Goal: Task Accomplishment & Management: Manage account settings

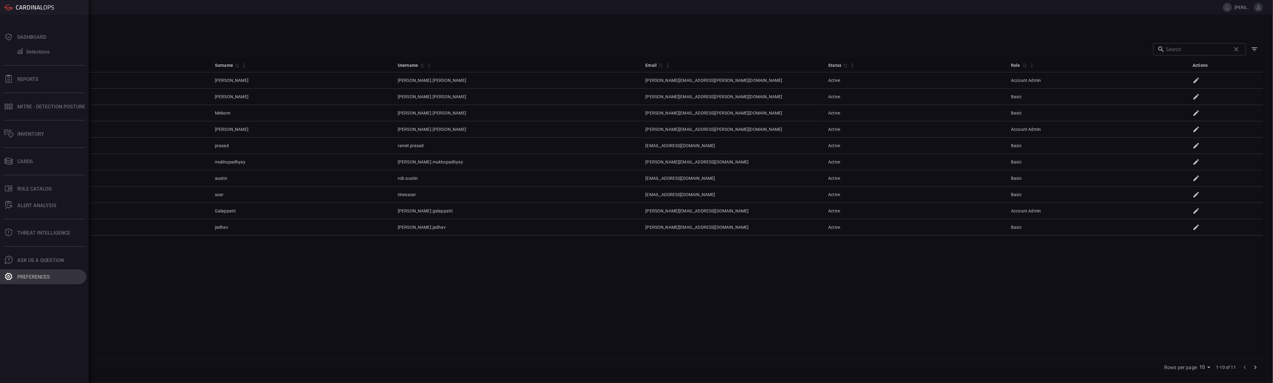
click at [27, 274] on button "Preferences" at bounding box center [43, 277] width 86 height 15
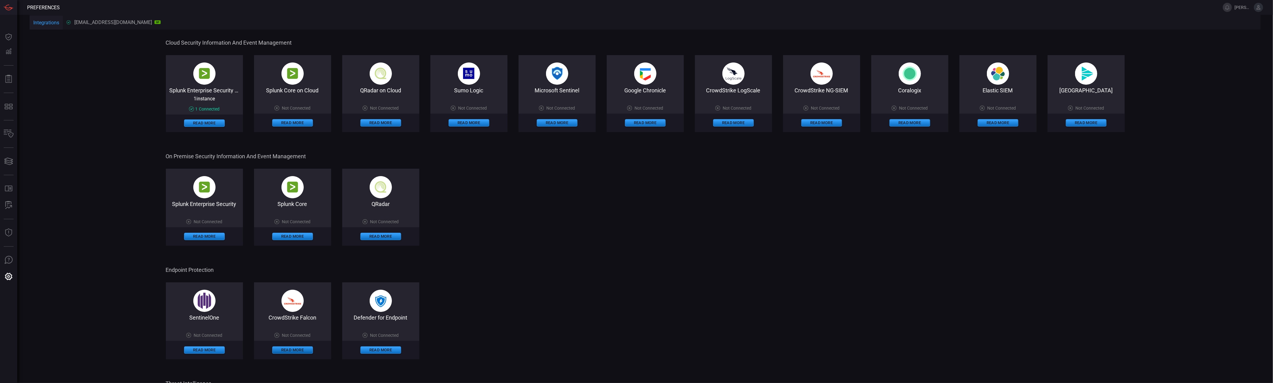
click at [301, 350] on button "Read More" at bounding box center [292, 350] width 41 height 7
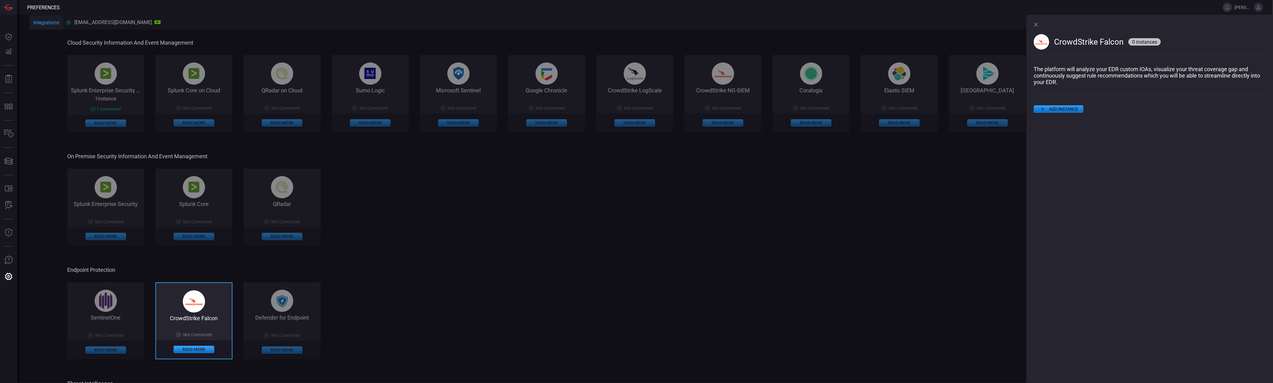
click at [1059, 112] on button "ADD INSTANCE" at bounding box center [1058, 108] width 50 height 7
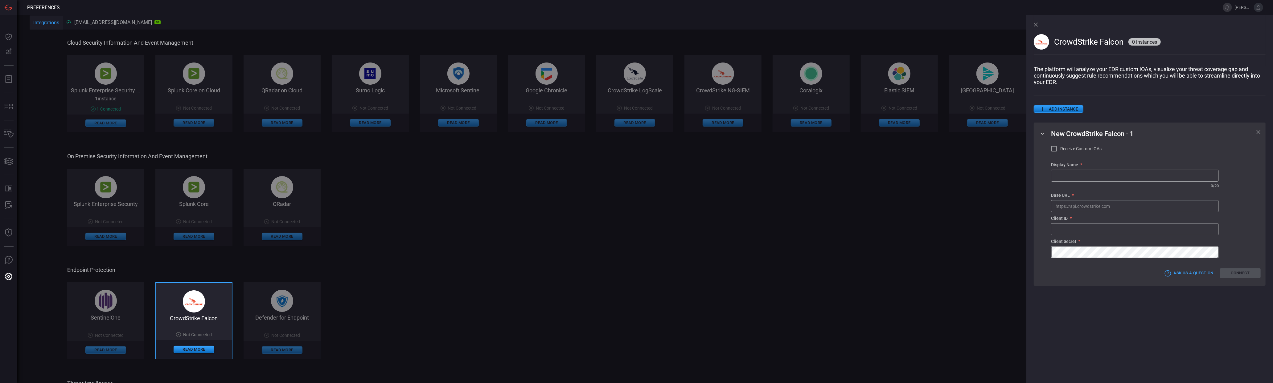
type input "[PERSON_NAME].[PERSON_NAME]"
click at [1074, 178] on input "text" at bounding box center [1134, 175] width 167 height 11
type input "Falcon"
click at [1093, 235] on input "[PERSON_NAME].[PERSON_NAME]" at bounding box center [1134, 229] width 167 height 11
click at [1050, 271] on div "New CrowdStrike Falcon - 1 Receive Custom IOAs Display Name * Falcon ​ ​ 6 / 20…" at bounding box center [1149, 204] width 232 height 163
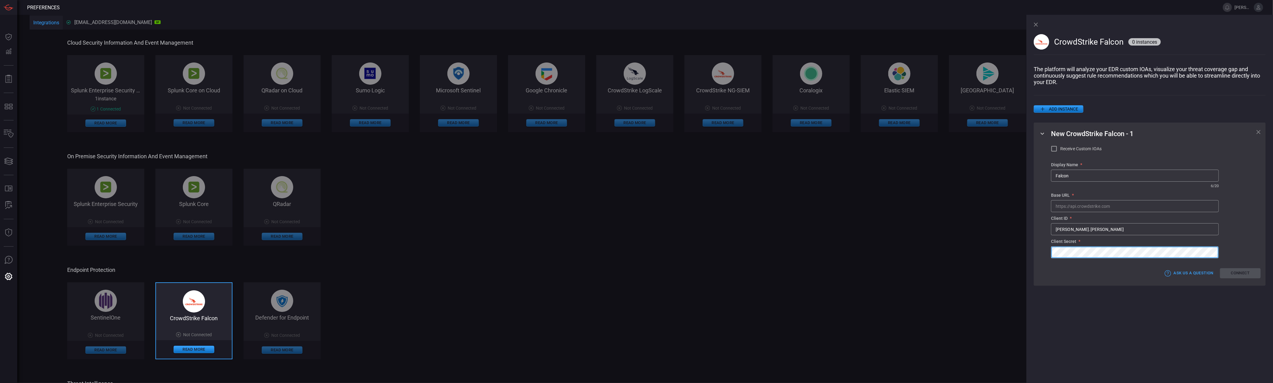
click at [1086, 227] on input "[PERSON_NAME].[PERSON_NAME]" at bounding box center [1134, 229] width 167 height 11
paste input "e712ea026a054a13bbe3768a0c96a305"
click at [1165, 234] on input "e712ea026a054a13bbe3768a0c96a305adam.[PERSON_NAME]" at bounding box center [1134, 229] width 167 height 11
type input "e712ea026a054a13bbe3768a0c96a305"
click at [1252, 233] on div "Receive Custom IOAs Display Name * Falcon ​ ​ 6 / 20 Base URL * ​ Client ID * e…" at bounding box center [1156, 201] width 210 height 113
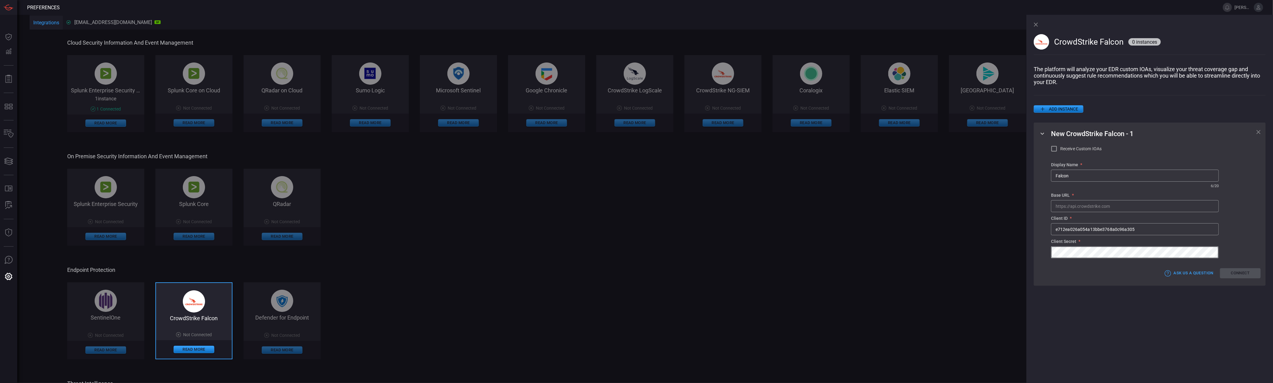
click at [1124, 210] on input "text" at bounding box center [1134, 206] width 167 height 11
type input "[URL][DOMAIN_NAME]"
click at [1092, 208] on input "[URL][DOMAIN_NAME]" at bounding box center [1134, 206] width 167 height 11
click at [1250, 279] on button "Connect" at bounding box center [1240, 273] width 41 height 10
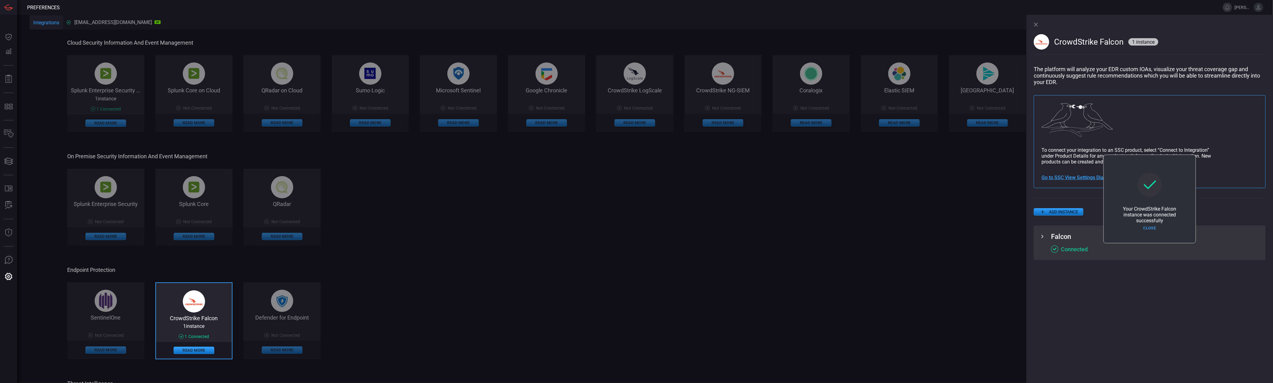
click at [1146, 305] on div "CrowdStrike Falcon 1 instance The platform will analyze your EDR custom IOAs, v…" at bounding box center [1149, 199] width 247 height 369
click at [1228, 198] on span at bounding box center [1149, 203] width 232 height 10
click at [1077, 164] on section "To connect your integration to an SSC product, select “Connect to Integration” …" at bounding box center [1149, 156] width 216 height 18
click at [1148, 230] on button "Close" at bounding box center [1149, 229] width 41 height 10
click at [1222, 240] on button "SIEM preferences" at bounding box center [1236, 237] width 49 height 8
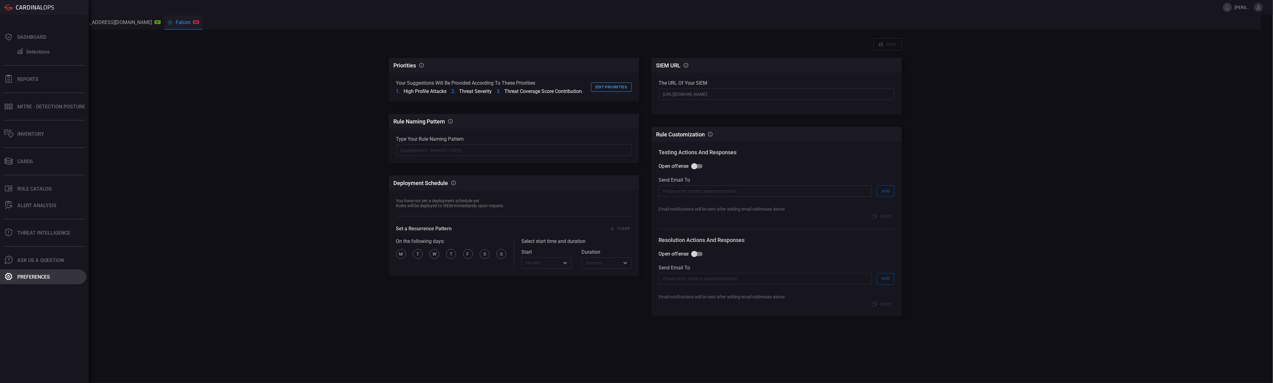
click at [24, 276] on div "Preferences" at bounding box center [33, 277] width 33 height 6
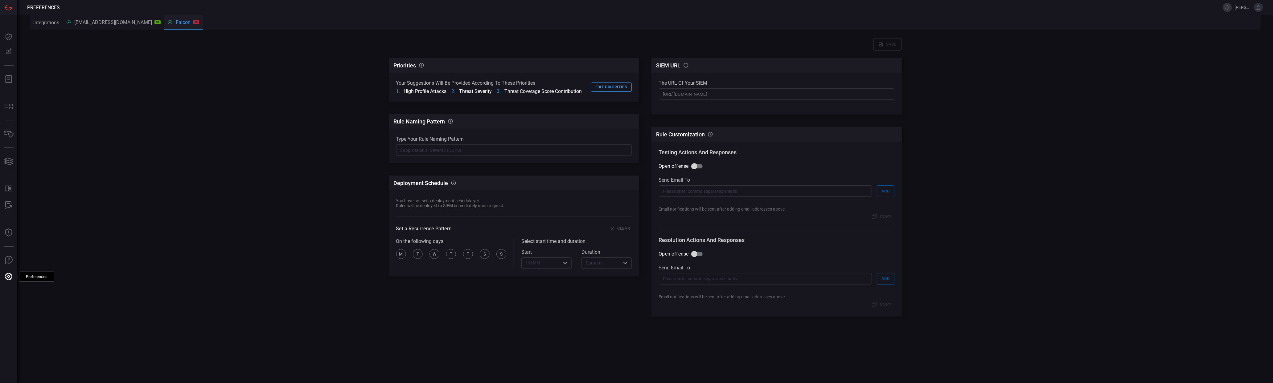
click at [81, 22] on div "[EMAIL_ADDRESS][DOMAIN_NAME] SP" at bounding box center [114, 22] width 94 height 6
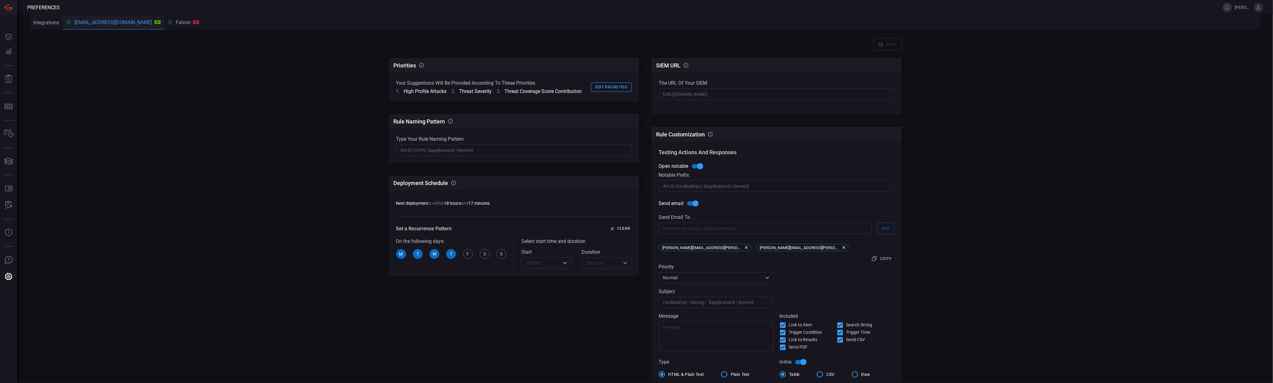
click at [101, 66] on div "Save Priorities CardinalOps will prioritize rule recommendations according to t…" at bounding box center [645, 254] width 1231 height 446
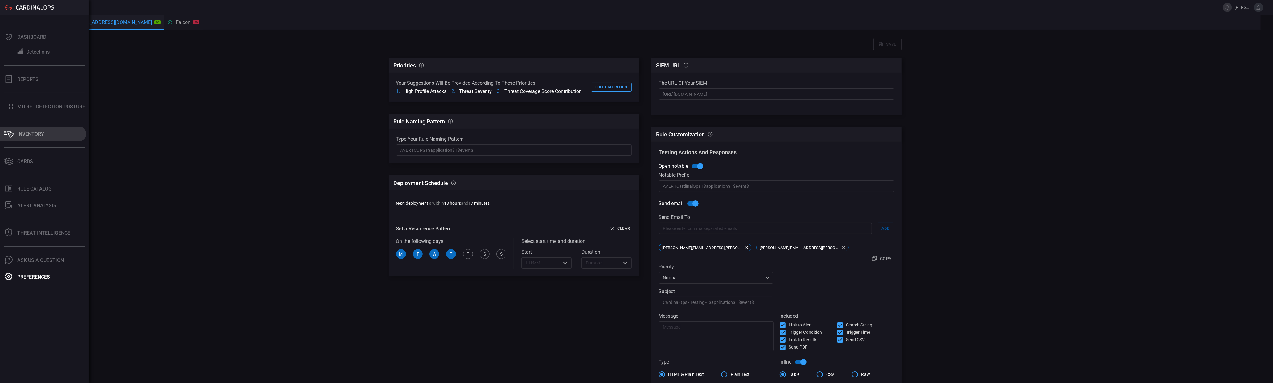
click at [19, 130] on button "Inventory" at bounding box center [43, 134] width 86 height 15
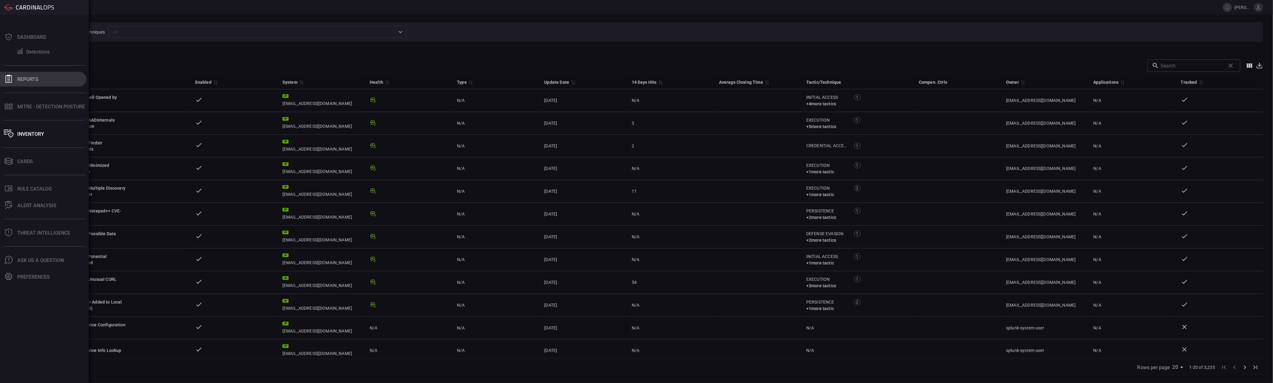
click at [13, 82] on div at bounding box center [9, 79] width 10 height 9
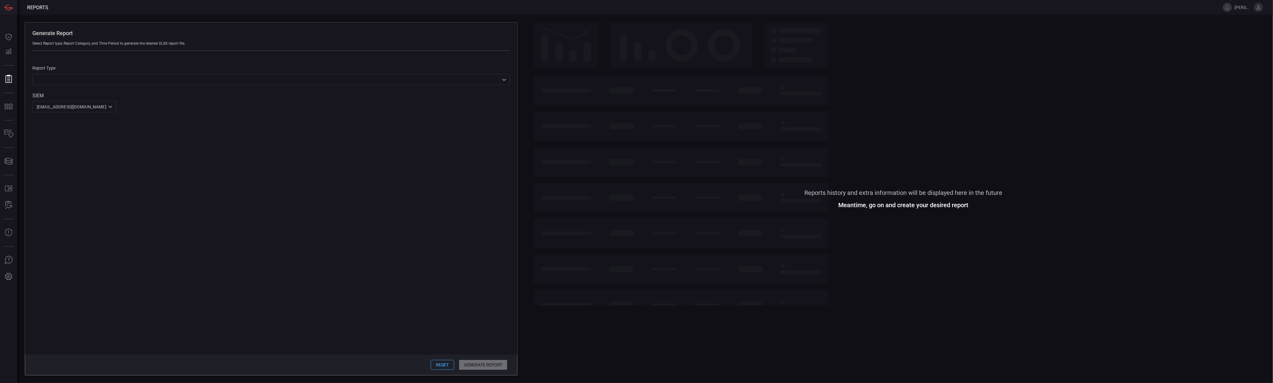
click at [558, 347] on span at bounding box center [903, 292] width 739 height 168
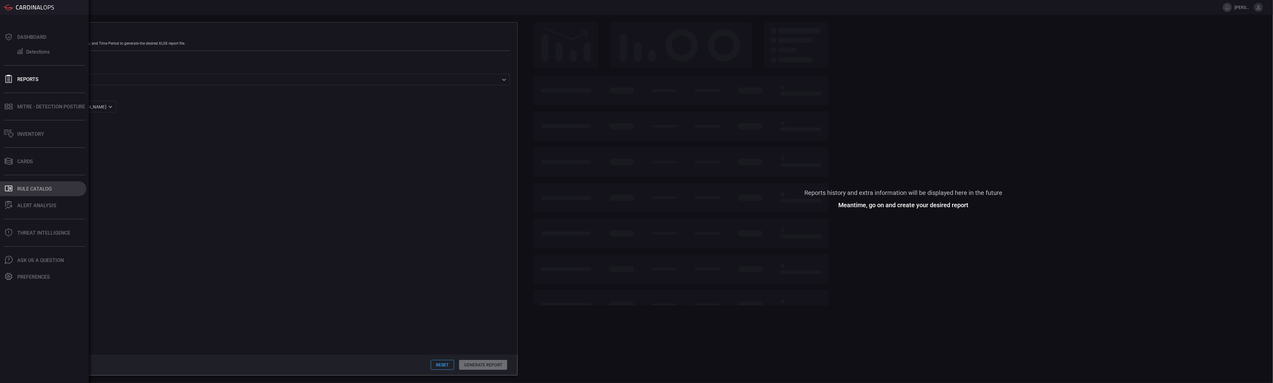
click at [14, 182] on button ".st0_rule_catalog_icon{fill: currentColor;} Rule Catalog" at bounding box center [43, 189] width 86 height 15
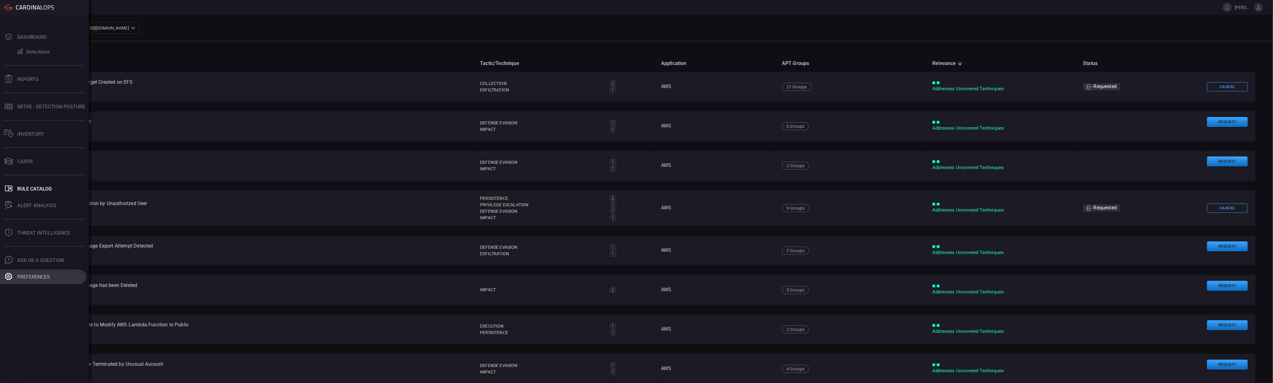
click at [19, 275] on div "Preferences" at bounding box center [33, 277] width 33 height 6
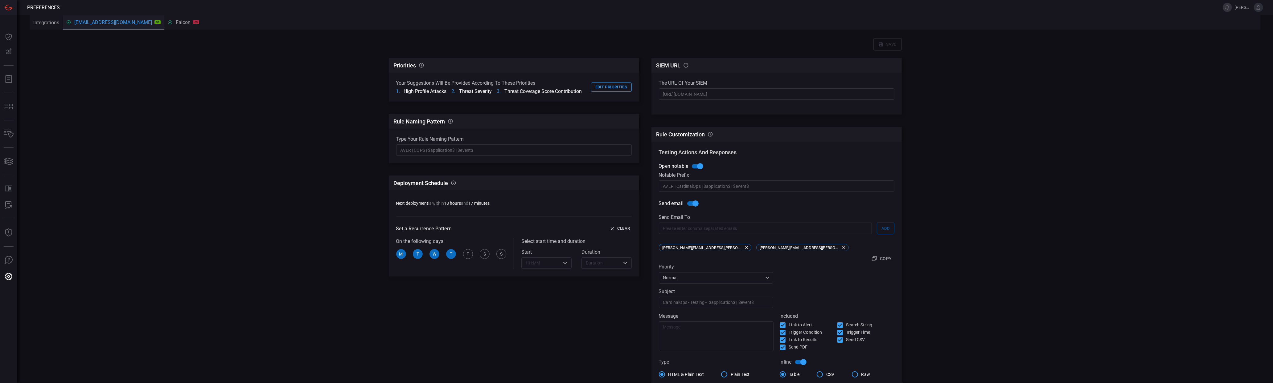
click at [53, 26] on button "Integrations" at bounding box center [46, 22] width 33 height 15
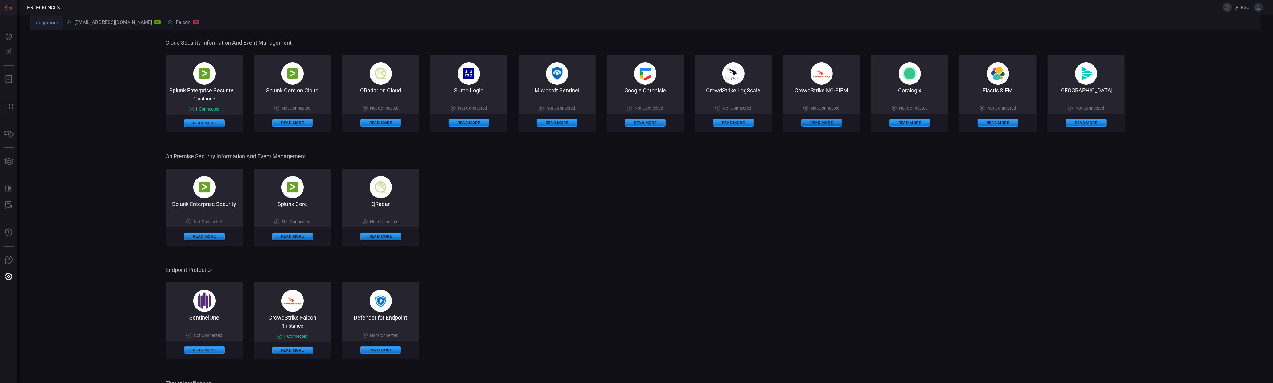
click at [824, 124] on button "Read More" at bounding box center [821, 122] width 41 height 7
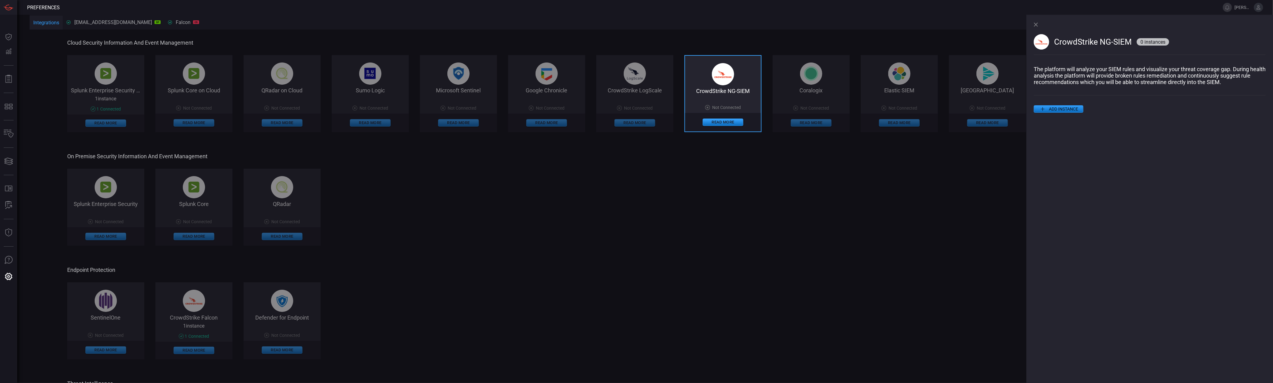
click at [1184, 85] on p "The platform will analyze your SIEM rules and visualize your threat coverage ga…" at bounding box center [1149, 75] width 232 height 19
click at [1184, 85] on div "CrowdStrike NG-SIEM 0 instances The platform will analyze your SIEM rules and v…" at bounding box center [1149, 199] width 247 height 369
click at [1190, 118] on span at bounding box center [1149, 118] width 232 height 10
click at [865, 217] on div "Splunk Enterprise Security Not Connected Read More Splunk Core Not Connected Re…" at bounding box center [546, 207] width 959 height 77
click at [1045, 106] on icon at bounding box center [1042, 108] width 7 height 7
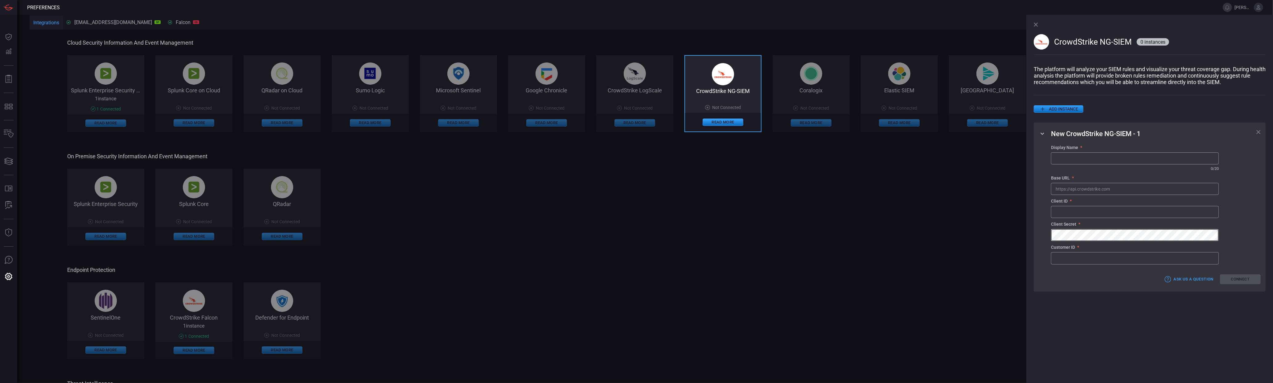
type input "[PERSON_NAME].[PERSON_NAME]"
click at [1086, 80] on p "The platform will analyze your SIEM rules and visualize your threat coverage ga…" at bounding box center [1149, 75] width 232 height 19
click at [1035, 24] on icon at bounding box center [1035, 24] width 4 height 4
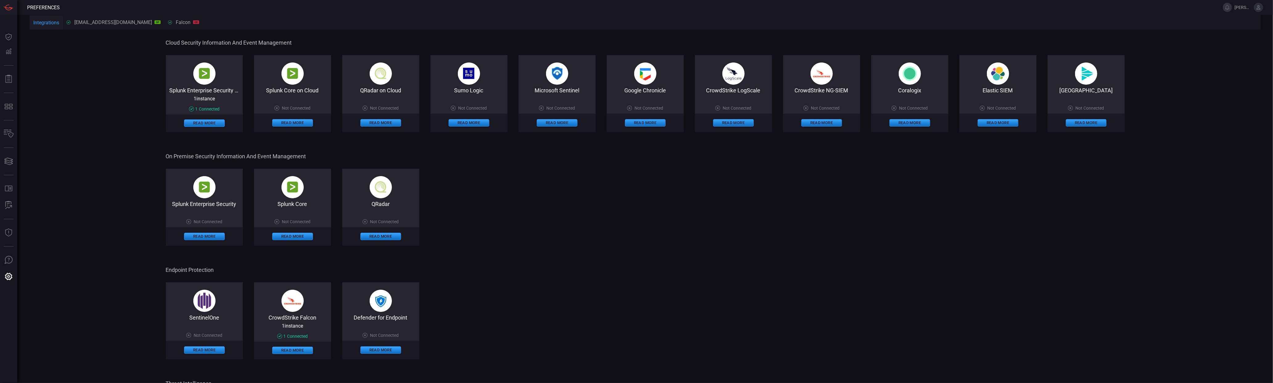
click at [615, 213] on div "Splunk Enterprise Security Not Connected Read More Splunk Core Not Connected Re…" at bounding box center [645, 207] width 959 height 77
